Goal: Transaction & Acquisition: Purchase product/service

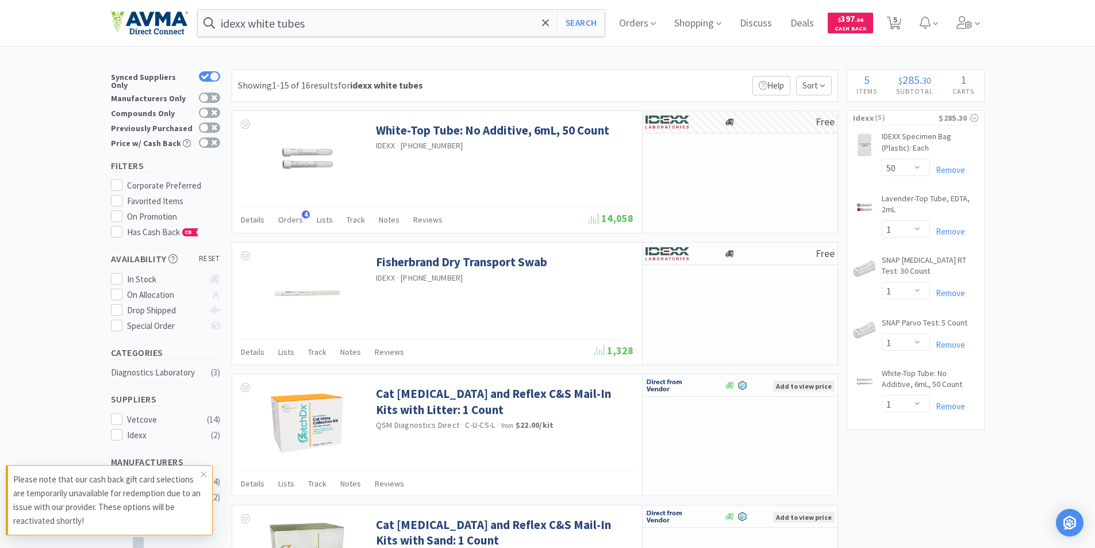
select select "50"
select select "1"
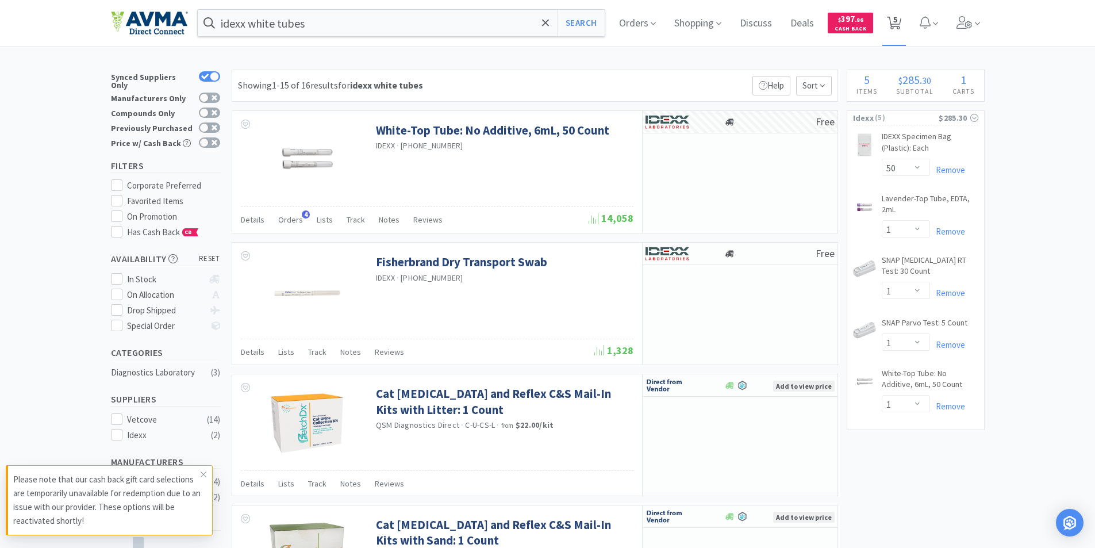
click at [897, 22] on span "5" at bounding box center [895, 20] width 4 height 46
select select "50"
select select "1"
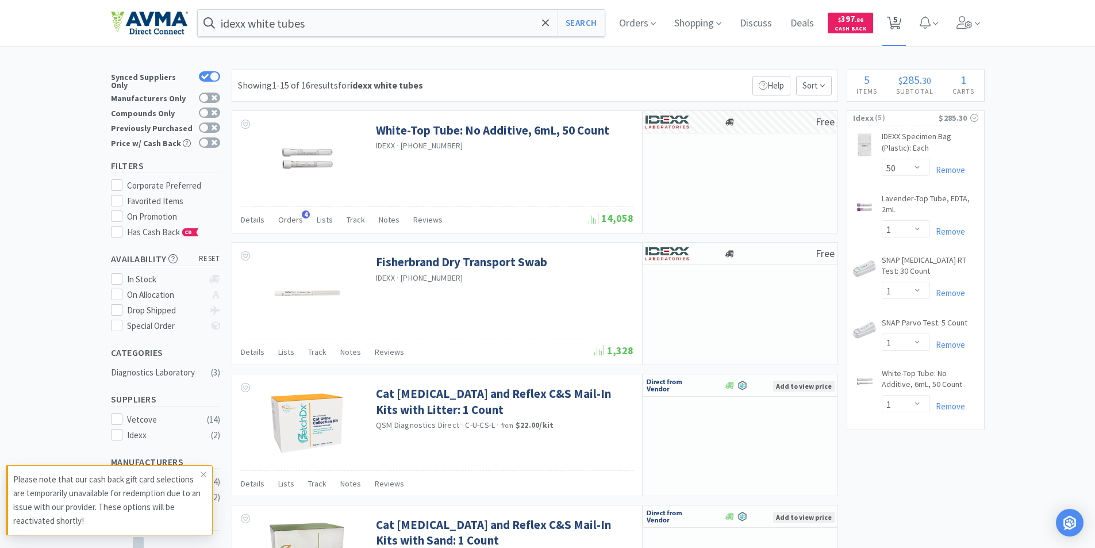
select select "1"
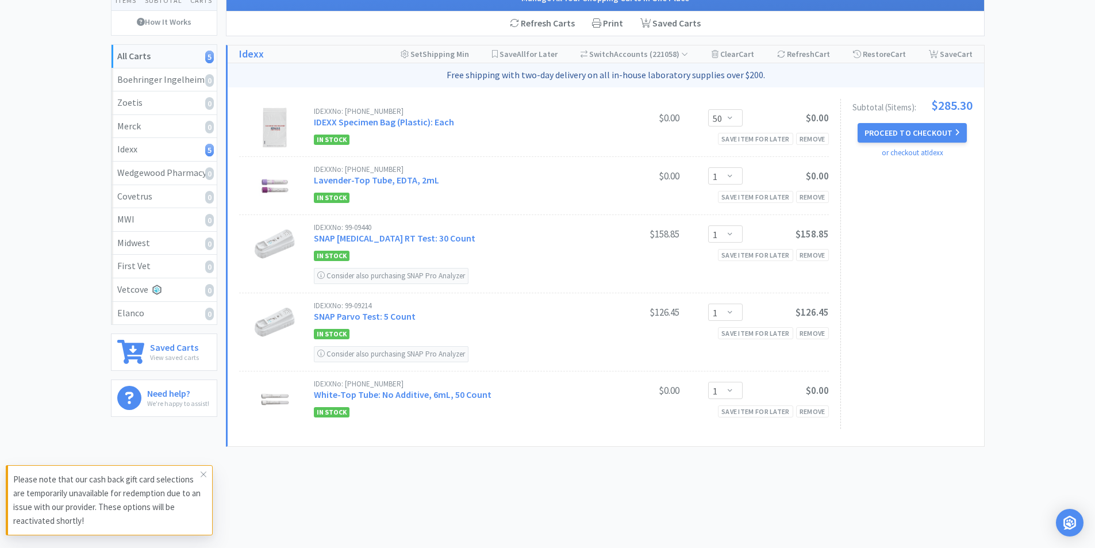
scroll to position [115, 0]
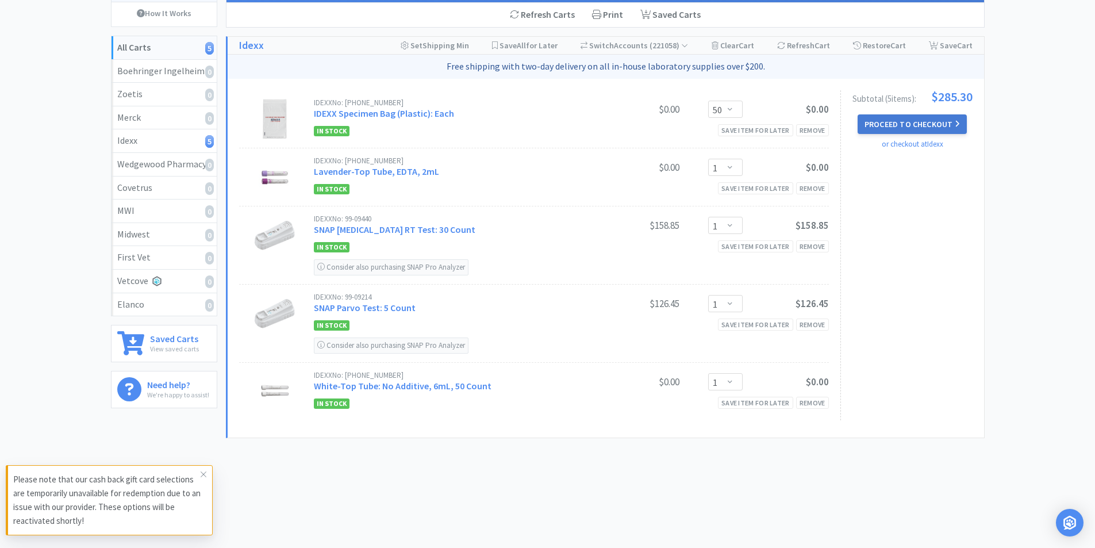
click at [911, 121] on button "Proceed to Checkout" at bounding box center [911, 124] width 109 height 20
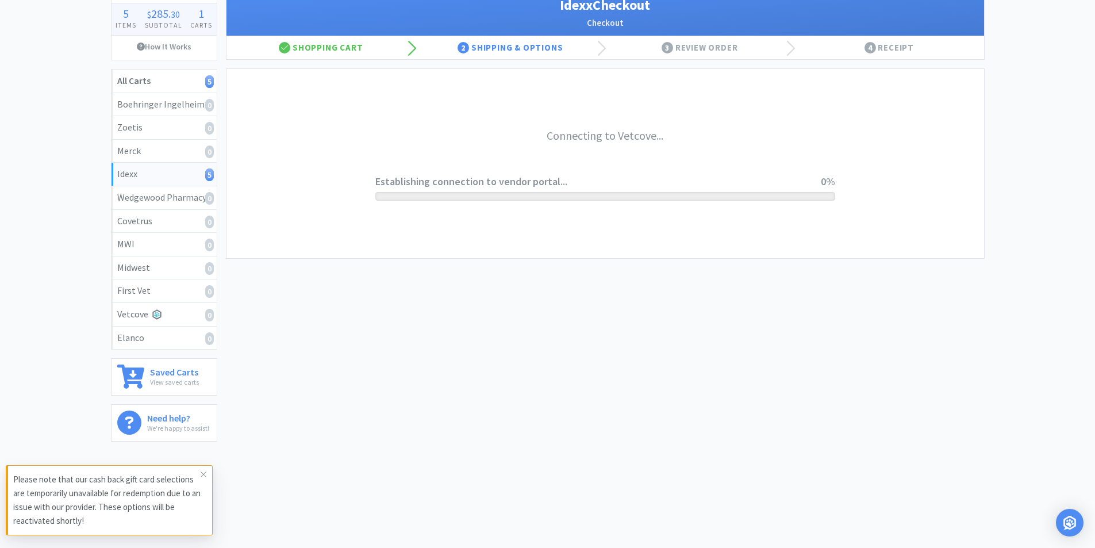
scroll to position [82, 0]
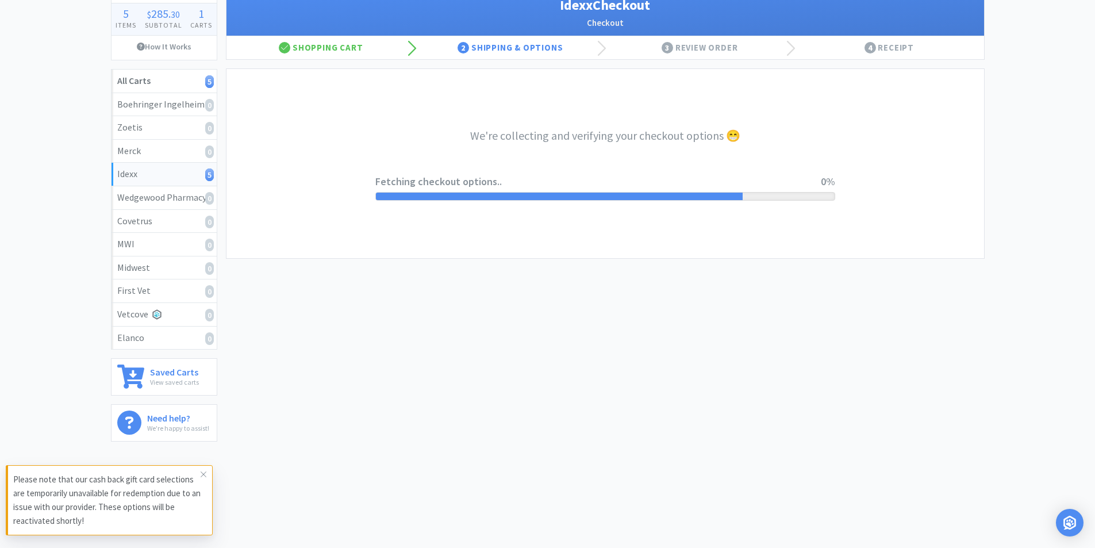
select select "904"
select select "003"
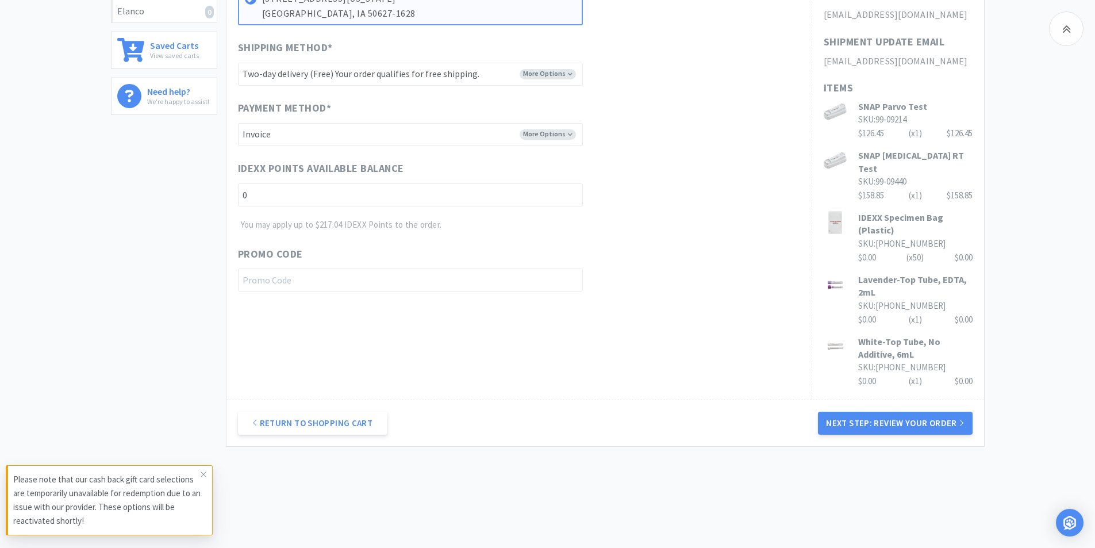
scroll to position [412, 0]
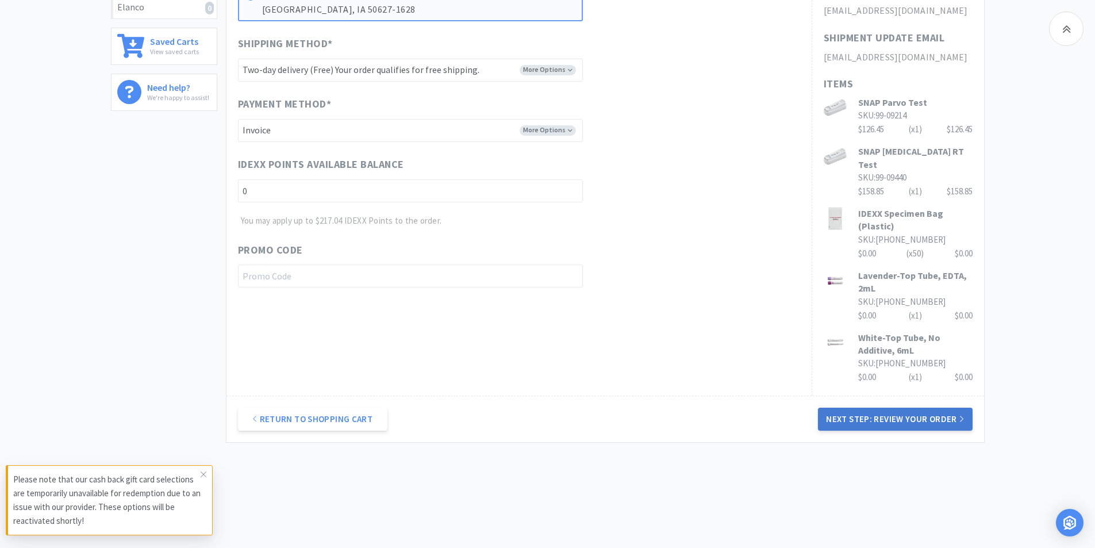
click at [884, 407] on button "Next Step: Review Your Order" at bounding box center [895, 418] width 154 height 23
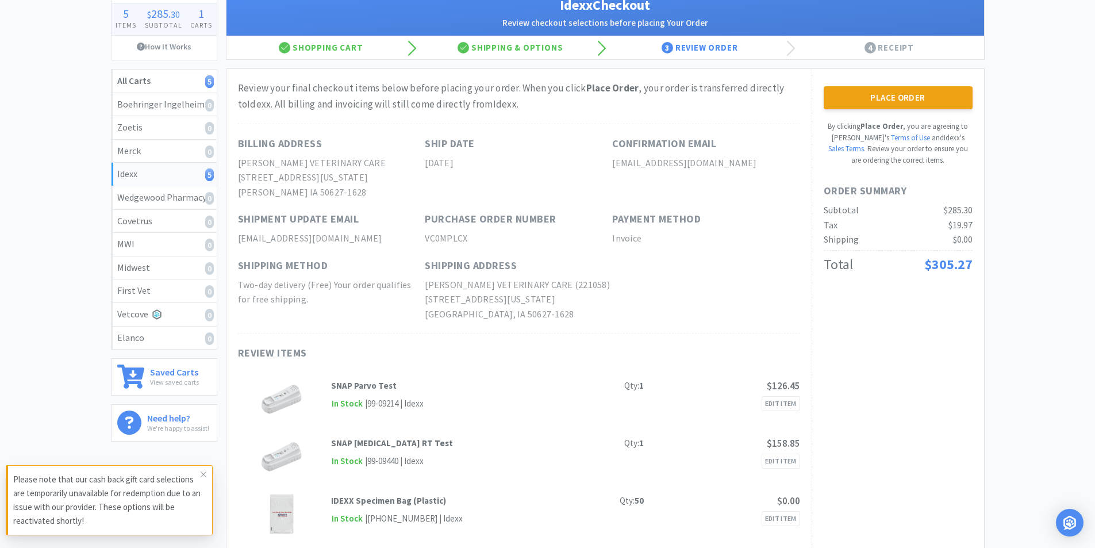
scroll to position [0, 0]
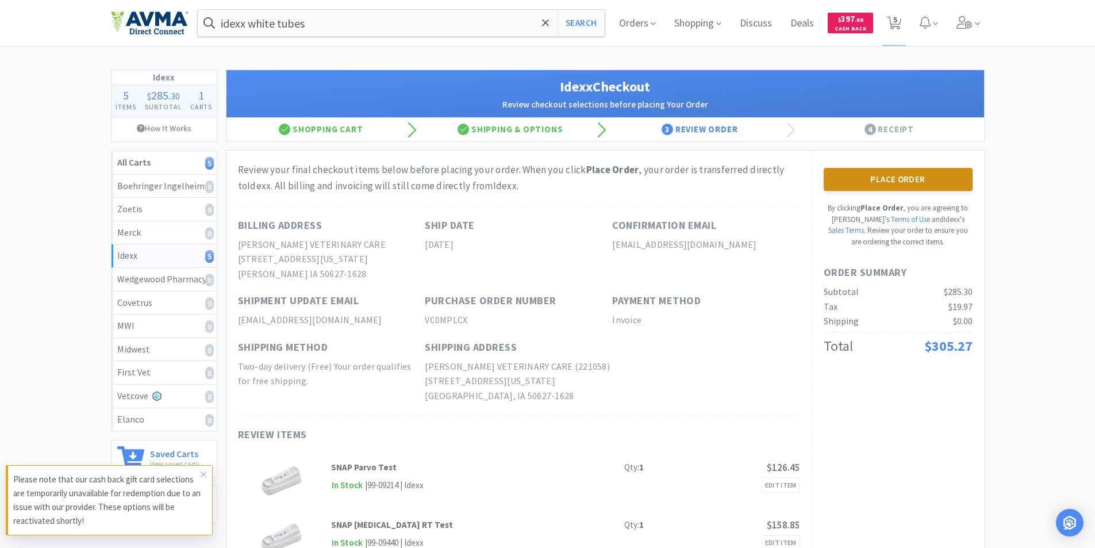
click at [873, 177] on button "Place Order" at bounding box center [897, 179] width 149 height 23
